Goal: Task Accomplishment & Management: Use online tool/utility

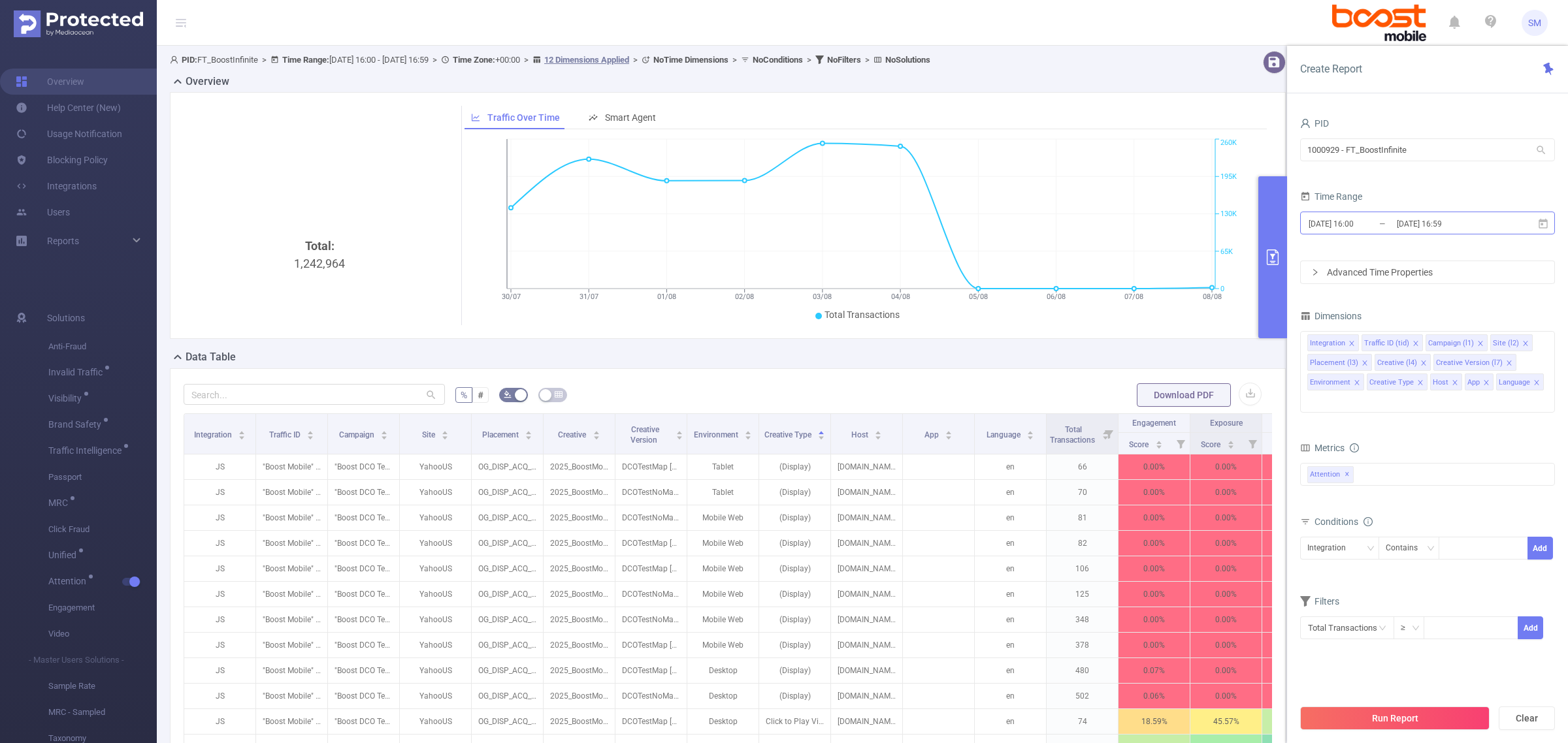
click at [1435, 224] on input "[DATE] 16:59" at bounding box center [1448, 223] width 106 height 18
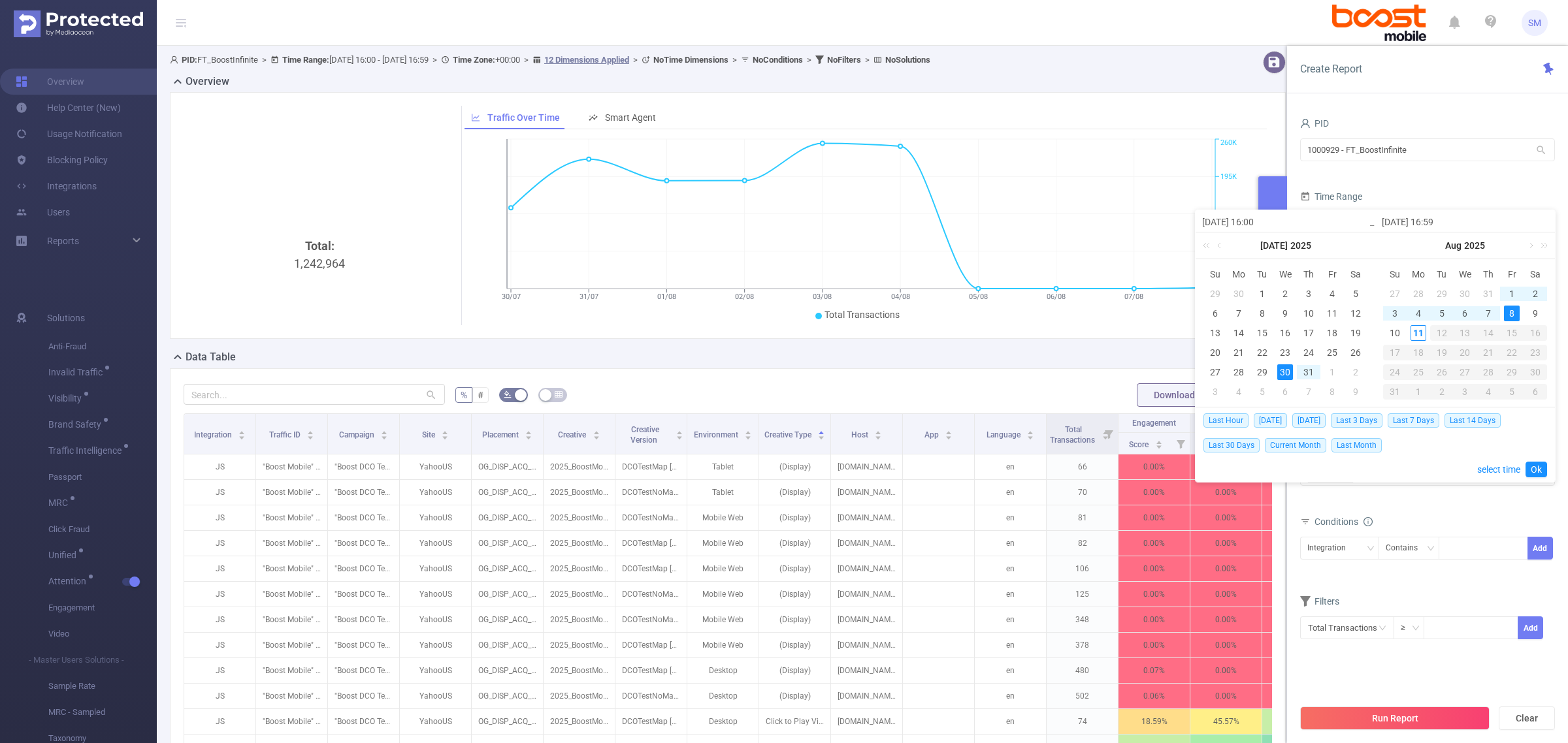
click at [1284, 373] on div "30" at bounding box center [1285, 372] width 15 height 15
click at [1416, 328] on div "11" at bounding box center [1418, 333] width 15 height 15
type input "[DATE] 16:59"
click at [1539, 474] on link "Ok" at bounding box center [1536, 469] width 22 height 15
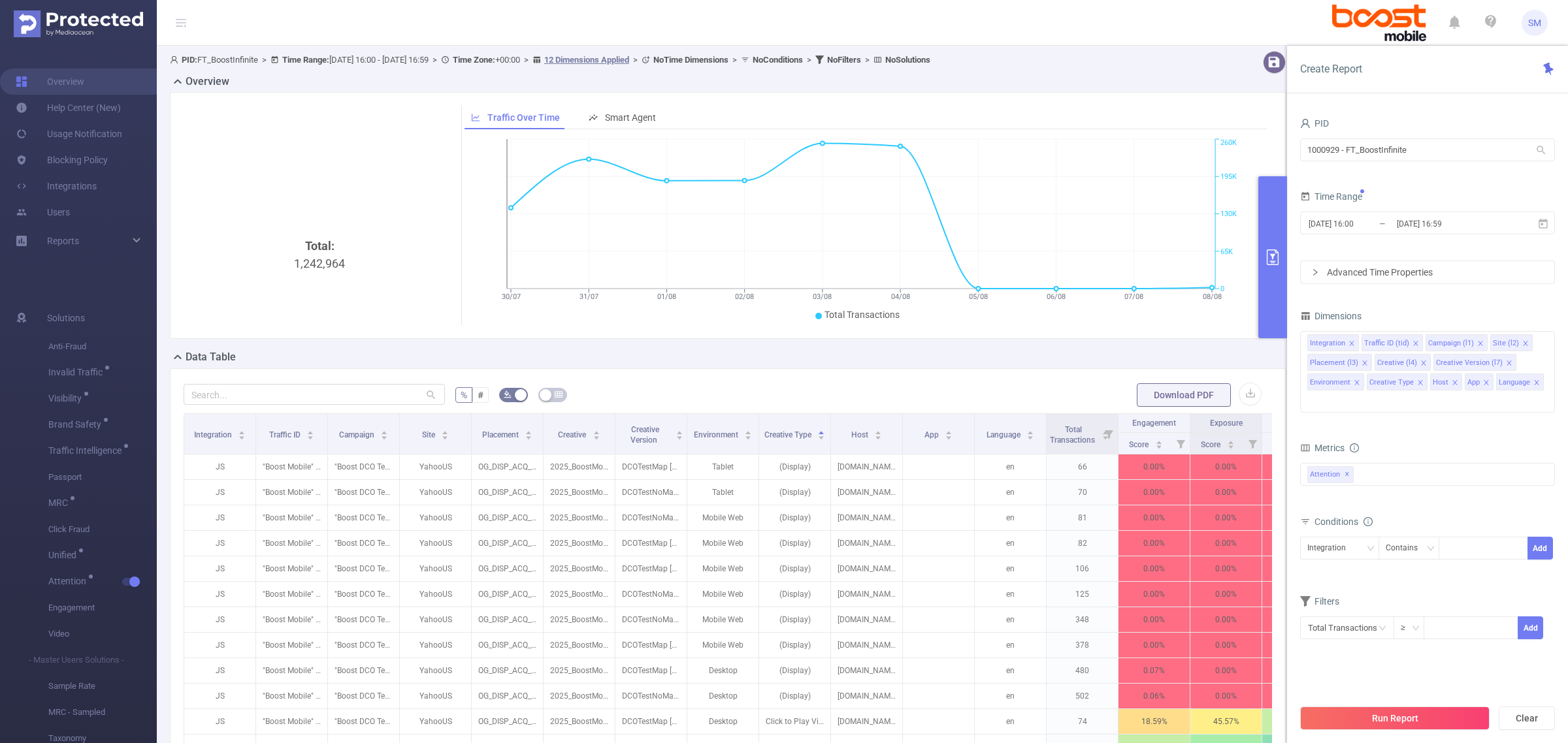
click at [1464, 424] on form "Dimensions Integration Traffic ID (tid) Campaign (l1) Site (l2) Placement (l3) …" at bounding box center [1427, 481] width 255 height 350
click at [1373, 271] on div "Advanced Time Properties" at bounding box center [1427, 272] width 253 height 22
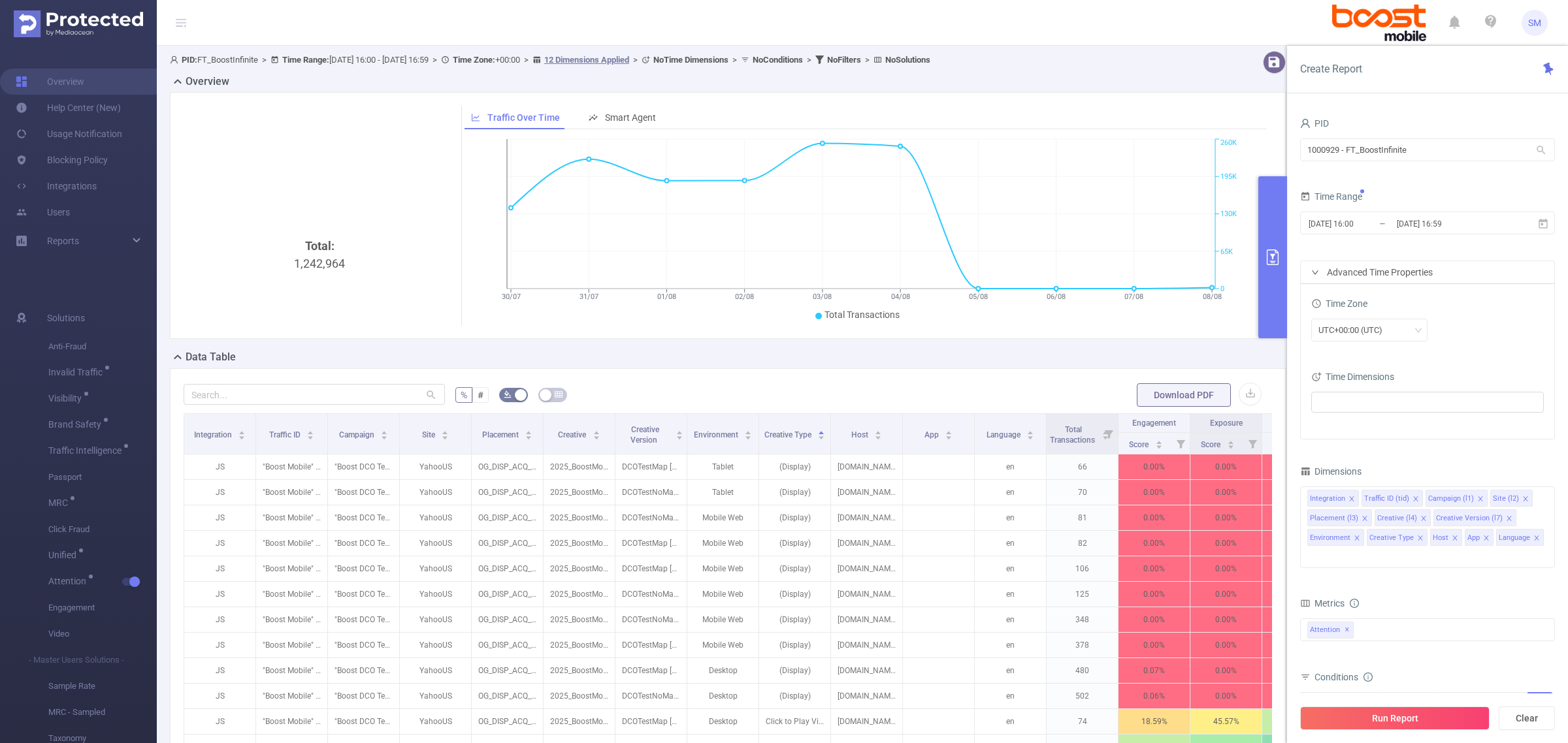
click at [1364, 418] on div at bounding box center [1427, 403] width 232 height 29
click at [1369, 408] on ul at bounding box center [1422, 402] width 215 height 19
click at [1353, 423] on span "Date (Example: [DATE] )" at bounding box center [1385, 427] width 80 height 11
click at [1445, 350] on div "Time Zone UTC+00:00 (UTC)" at bounding box center [1427, 323] width 232 height 57
click at [1468, 725] on button "Run Report" at bounding box center [1394, 718] width 189 height 23
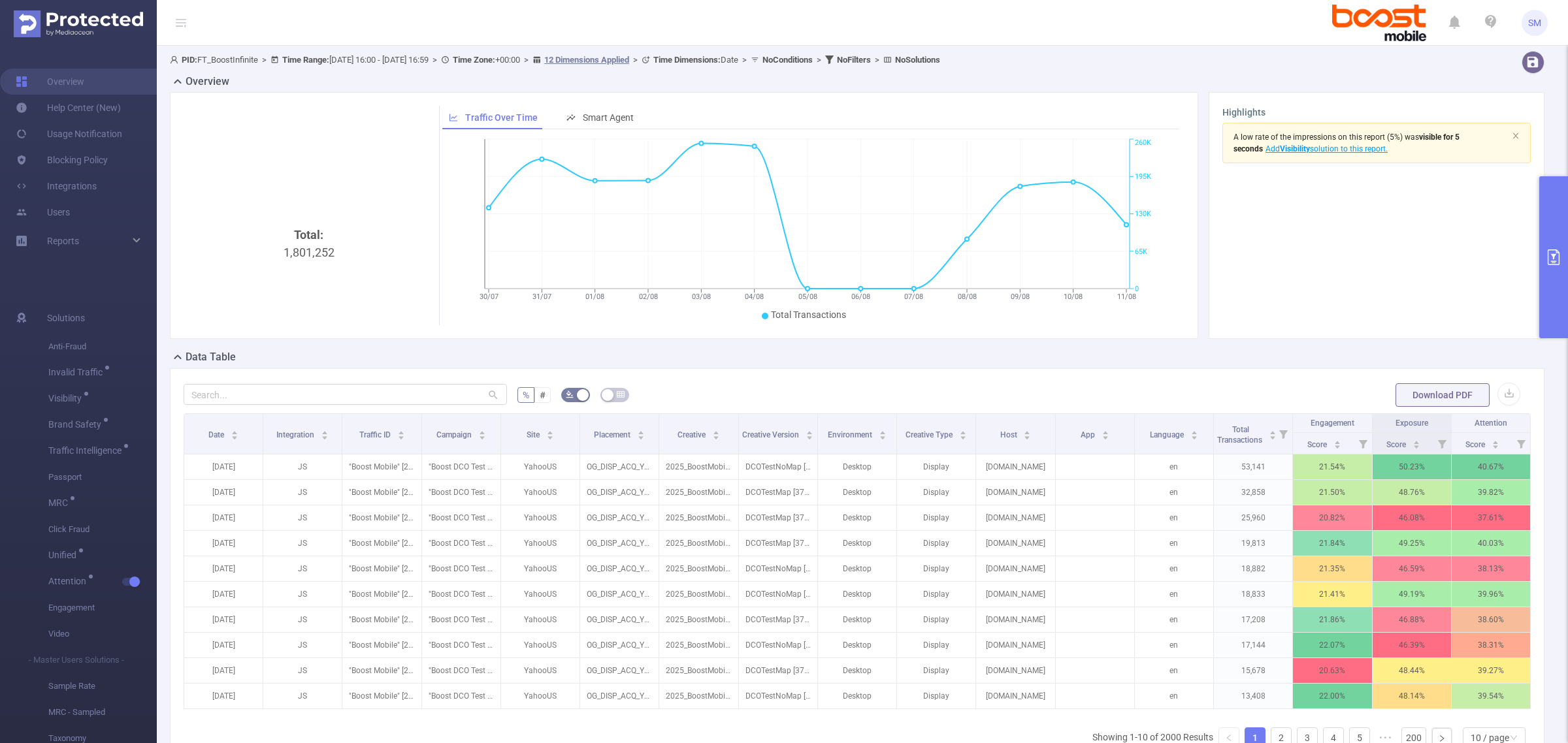
click at [916, 32] on header "SM" at bounding box center [784, 22] width 1568 height 46
click at [1095, 440] on div "App" at bounding box center [1095, 433] width 29 height 13
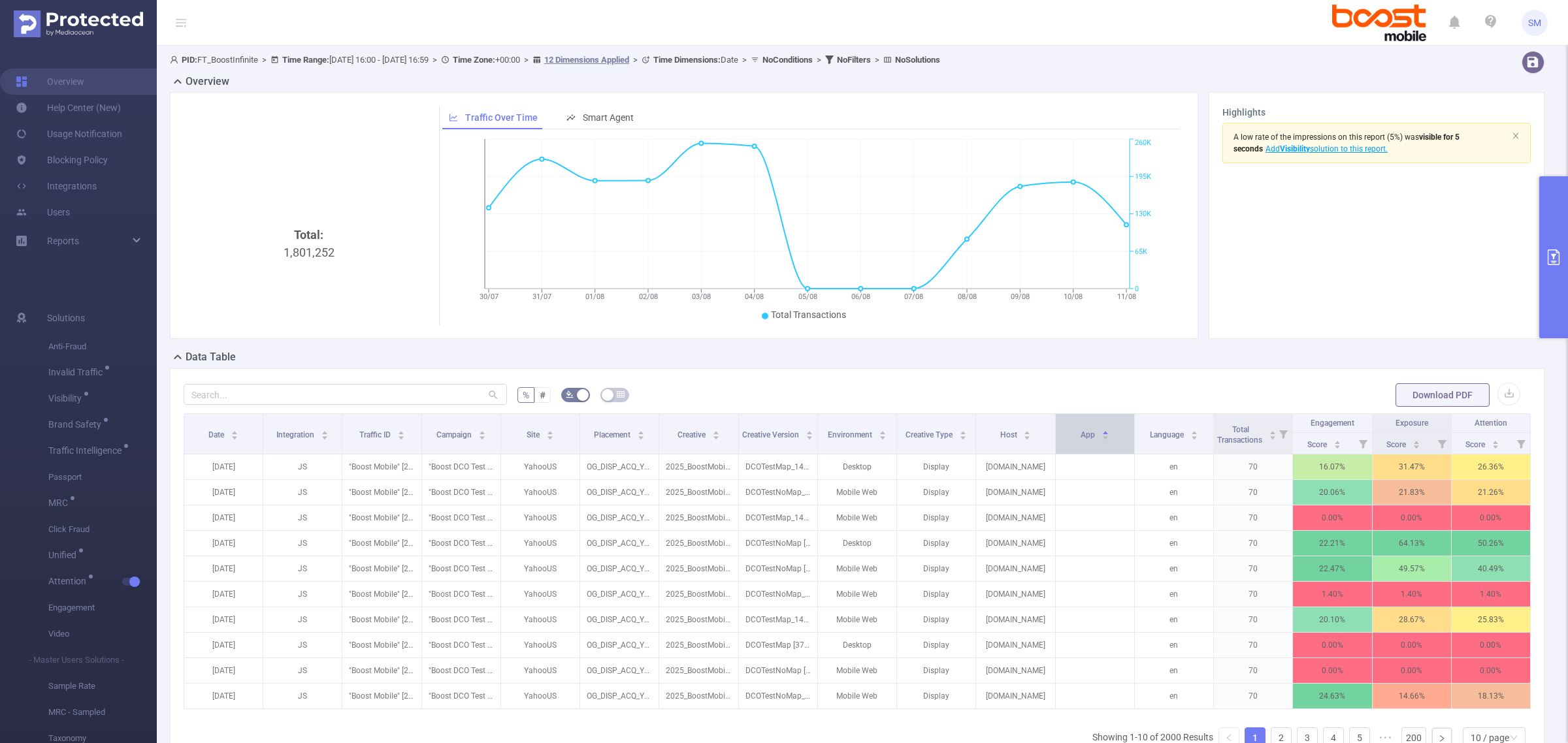
click at [1095, 440] on div "App" at bounding box center [1095, 433] width 29 height 13
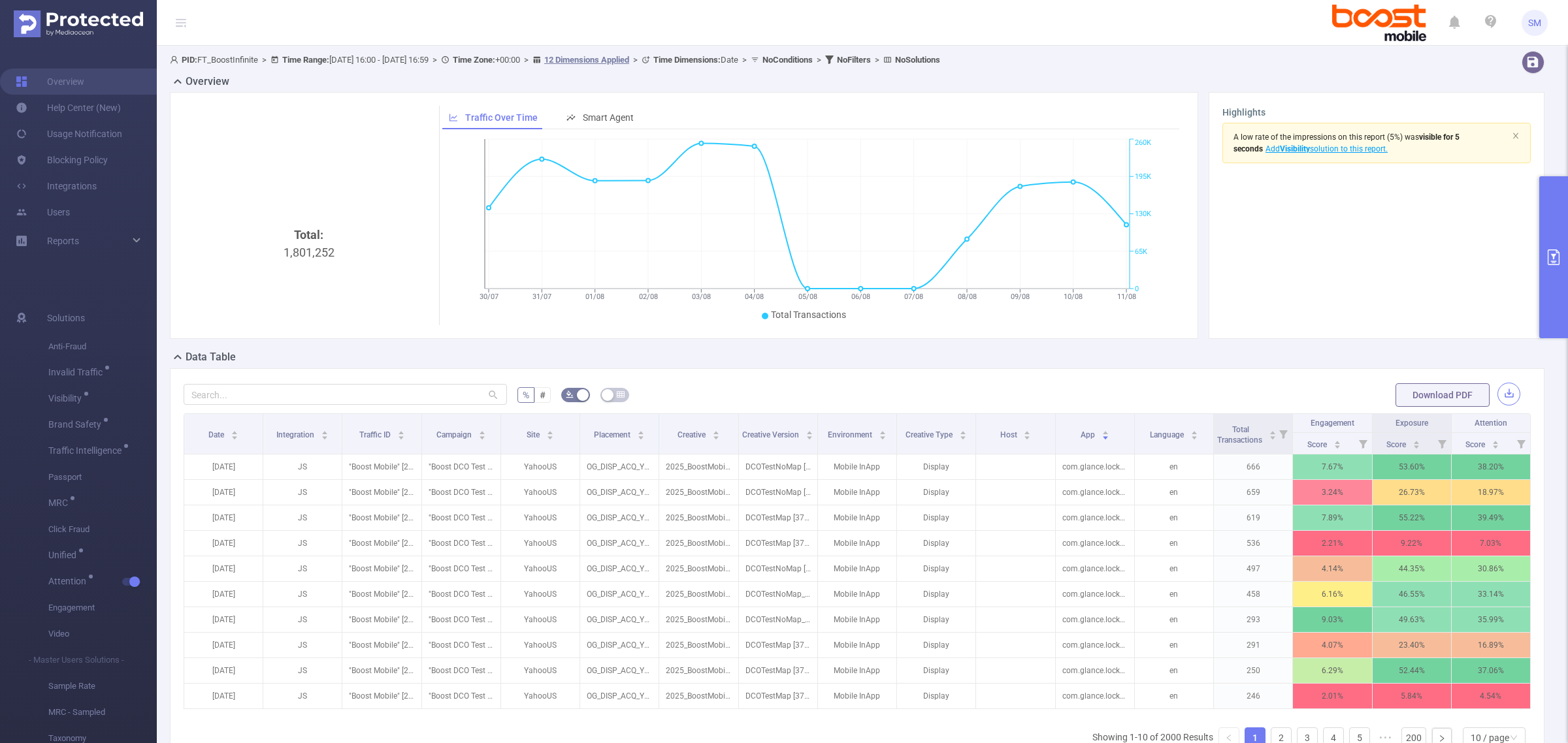
click at [1498, 393] on button "button" at bounding box center [1509, 394] width 23 height 23
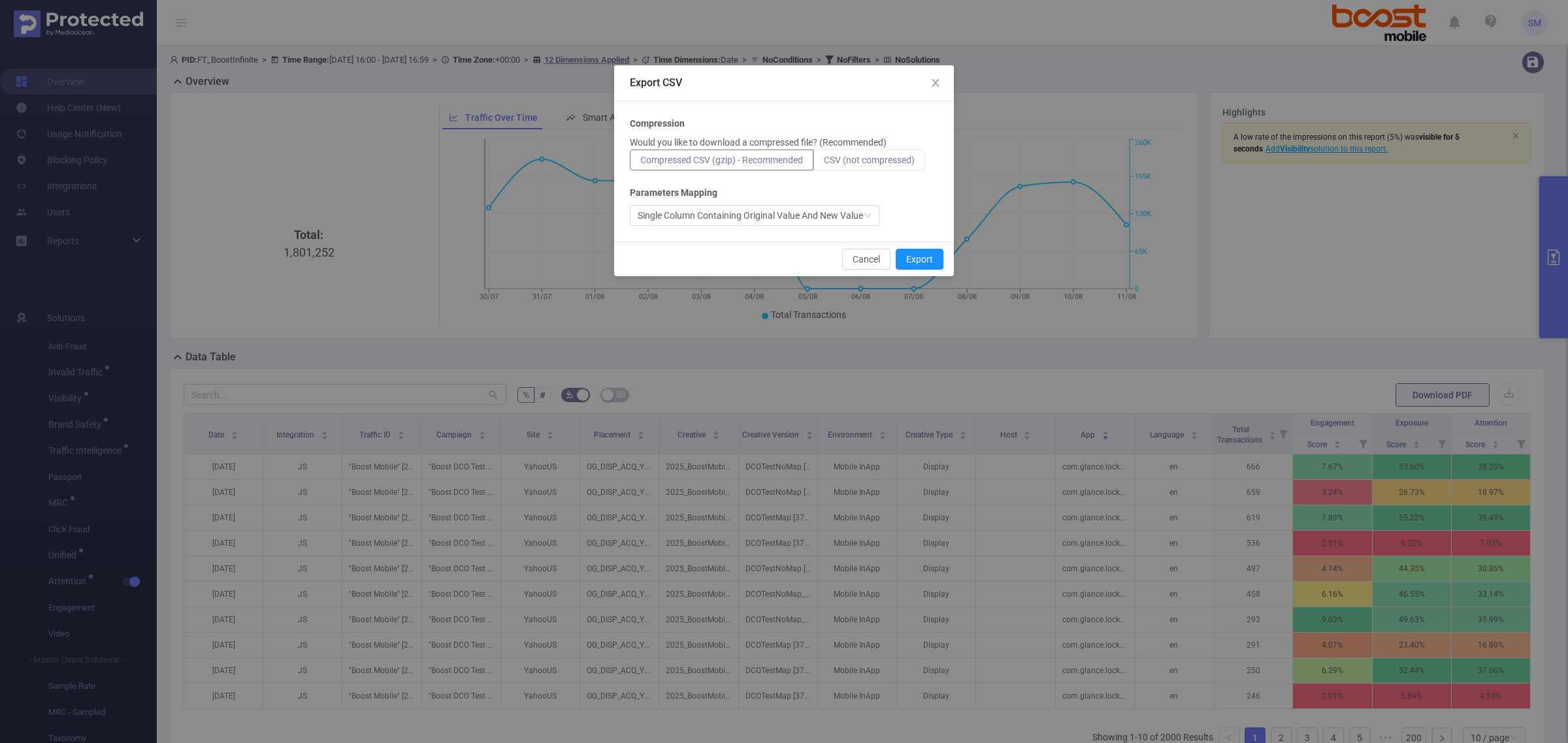
click at [910, 161] on span "CSV (not compressed)" at bounding box center [869, 160] width 91 height 11
click at [824, 164] on input "CSV (not compressed)" at bounding box center [824, 164] width 0 height 0
click at [935, 261] on button "Export" at bounding box center [919, 258] width 48 height 21
